Goal: Book appointment/travel/reservation

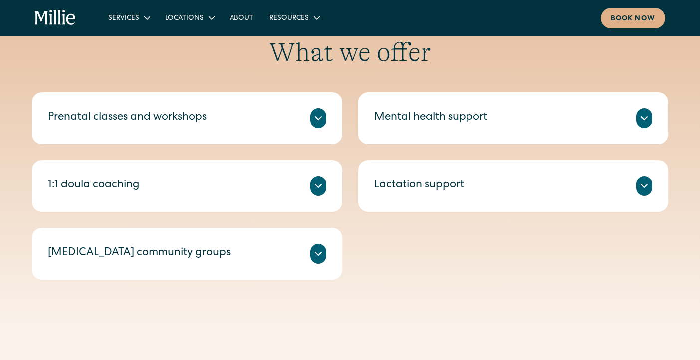
scroll to position [439, 0]
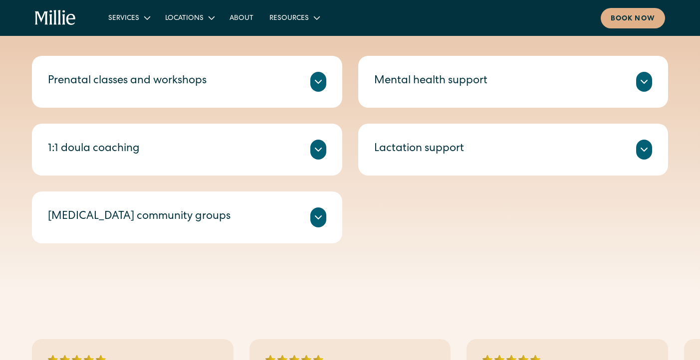
click at [641, 84] on icon at bounding box center [644, 82] width 12 height 12
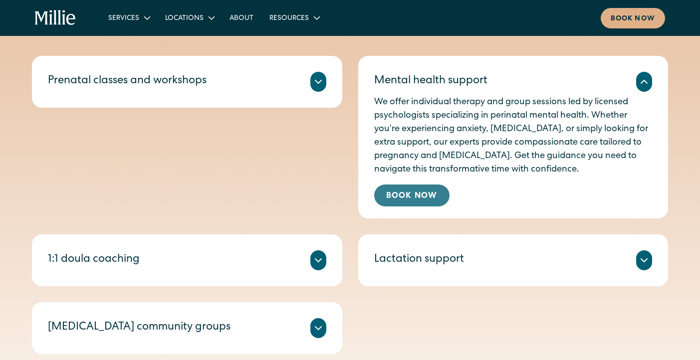
click at [425, 200] on link "Book Now" at bounding box center [411, 196] width 75 height 22
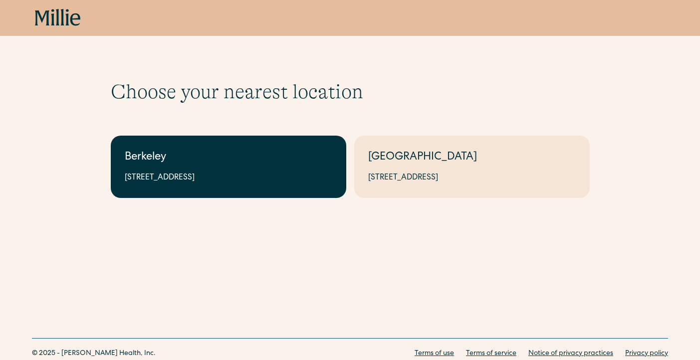
click at [215, 172] on div "[STREET_ADDRESS]" at bounding box center [228, 178] width 207 height 12
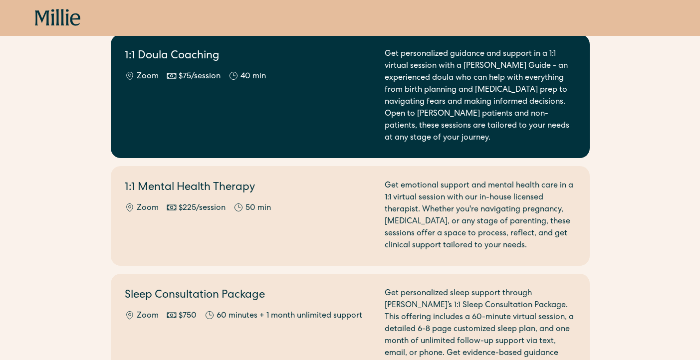
scroll to position [897, 0]
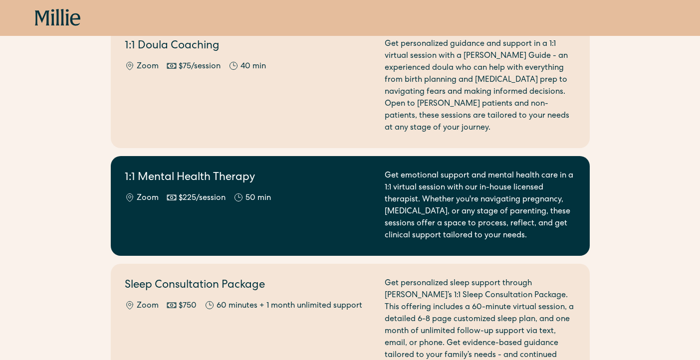
click at [383, 191] on div "1:1 Mental Health Therapy Zoom $225/session 50 min Get emotional support and me…" at bounding box center [350, 206] width 451 height 72
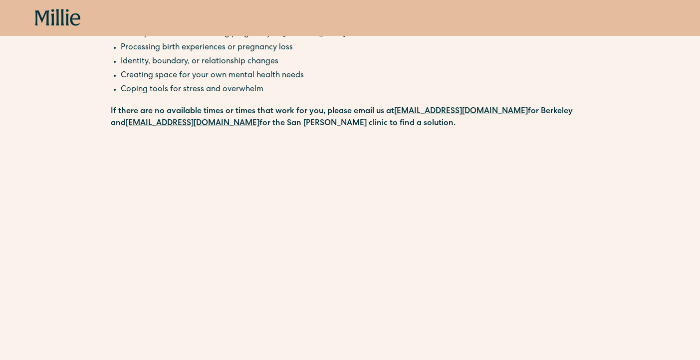
scroll to position [264, 0]
